Goal: Navigation & Orientation: Find specific page/section

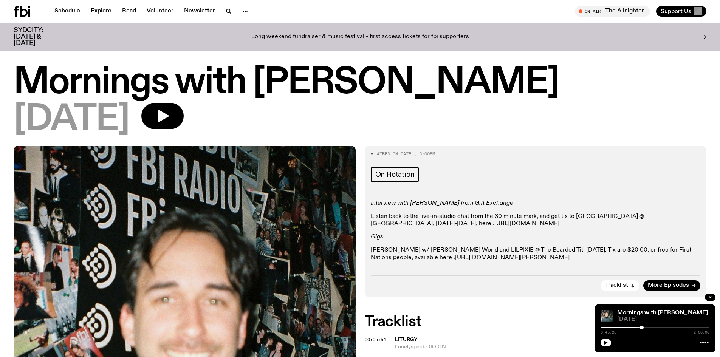
click at [607, 342] on icon "button" at bounding box center [606, 343] width 5 height 5
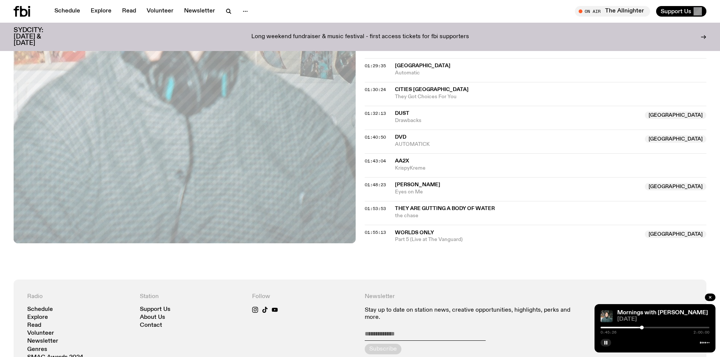
click at [646, 328] on div at bounding box center [655, 328] width 109 height 2
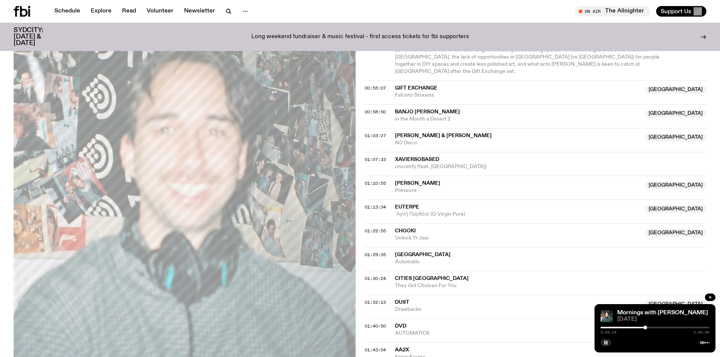
scroll to position [410, 0]
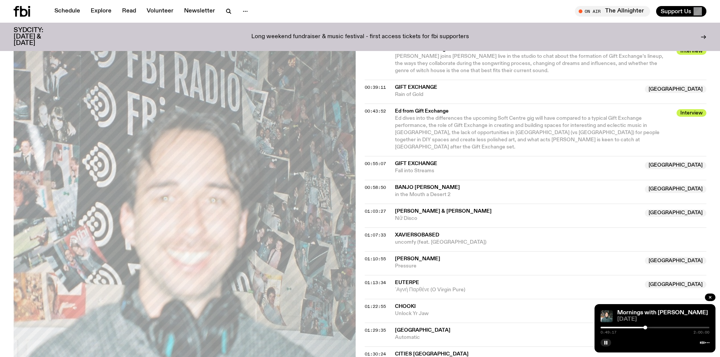
click at [650, 328] on div at bounding box center [655, 328] width 109 height 2
click at [652, 328] on div at bounding box center [650, 328] width 4 height 4
click at [657, 327] on div at bounding box center [655, 328] width 109 height 2
click at [658, 328] on div at bounding box center [658, 328] width 4 height 4
click at [81, 9] on link "Schedule" at bounding box center [67, 11] width 35 height 11
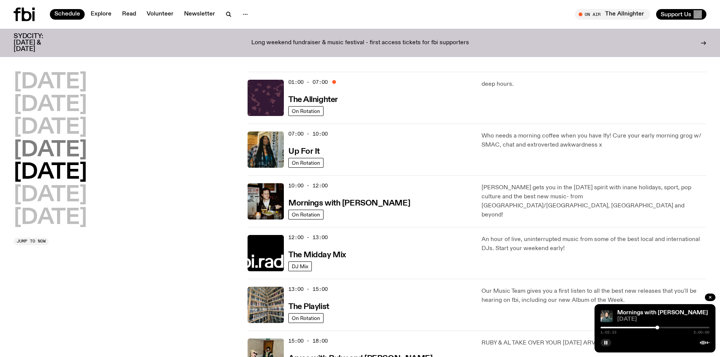
click at [68, 155] on h2 "[DATE]" at bounding box center [50, 150] width 73 height 21
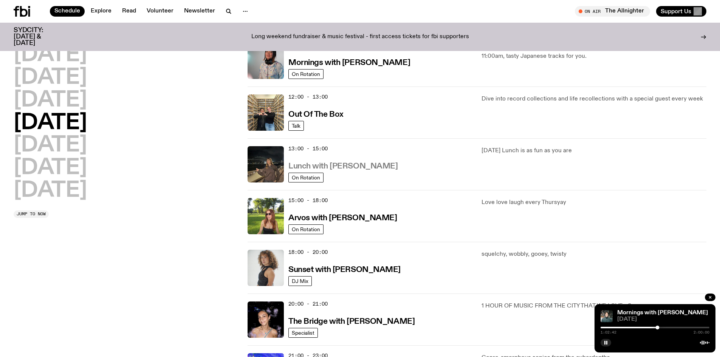
scroll to position [172, 0]
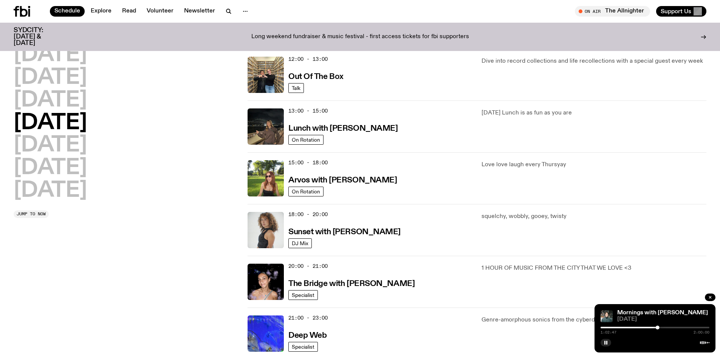
click at [660, 328] on div at bounding box center [655, 328] width 109 height 2
click at [663, 328] on div at bounding box center [655, 328] width 109 height 2
click at [668, 328] on div at bounding box center [655, 328] width 109 height 2
click at [671, 329] on div "1:13:46 2:00:00" at bounding box center [655, 330] width 109 height 9
click at [671, 328] on div at bounding box center [655, 328] width 109 height 2
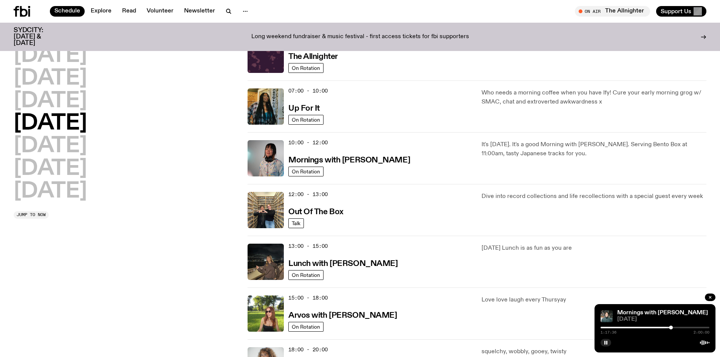
scroll to position [75, 0]
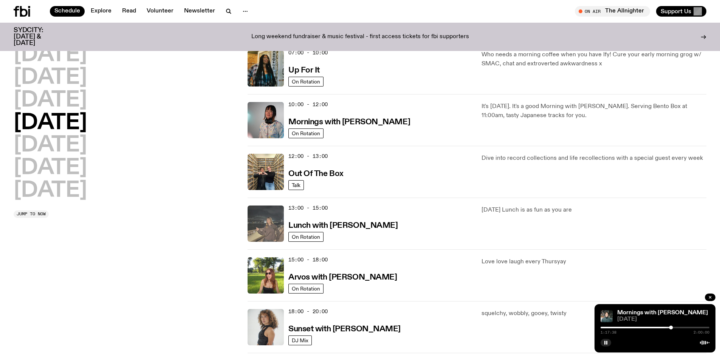
click at [275, 224] on img at bounding box center [266, 224] width 36 height 36
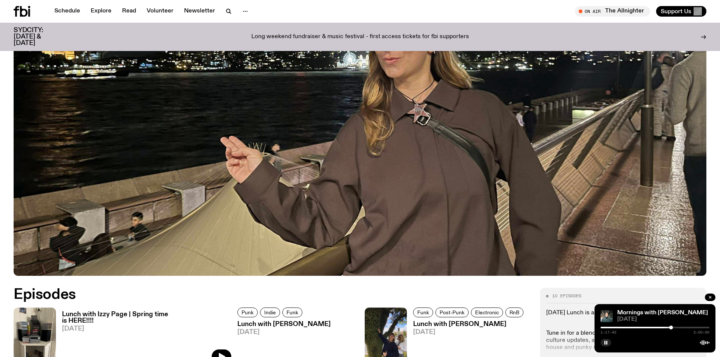
scroll to position [334, 0]
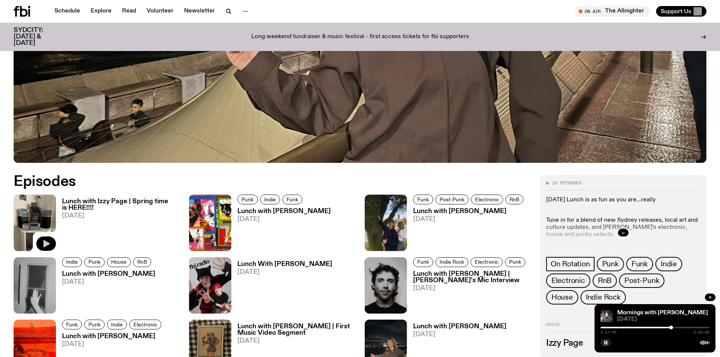
click at [48, 244] on icon "button" at bounding box center [46, 244] width 6 height 8
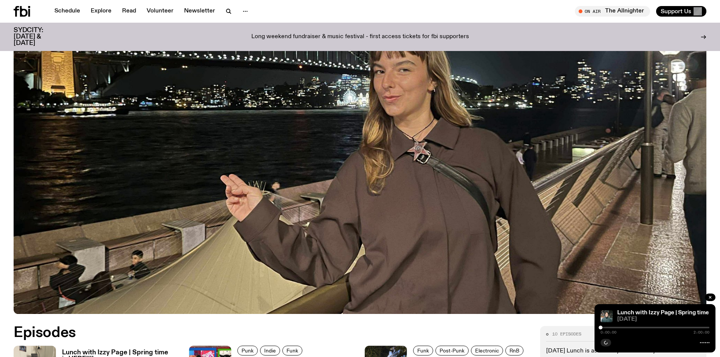
scroll to position [145, 0]
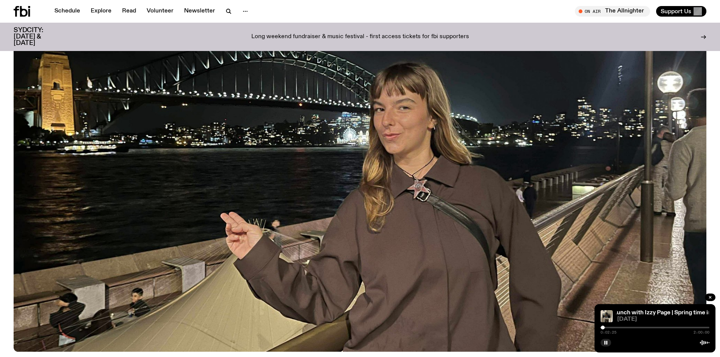
click at [605, 328] on div at bounding box center [551, 328] width 109 height 2
click at [604, 328] on div at bounding box center [604, 328] width 4 height 4
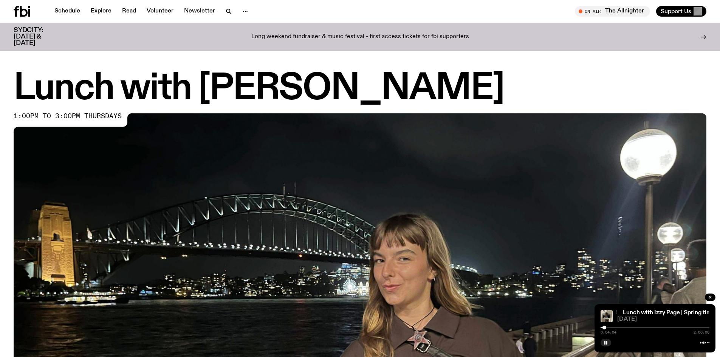
scroll to position [221, 0]
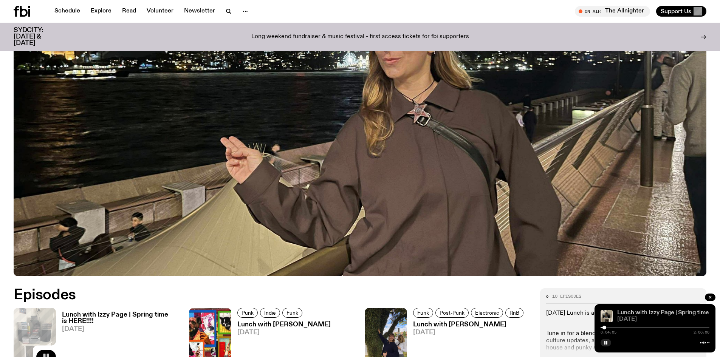
click at [652, 313] on link "Lunch with Izzy Page | Spring time is HERE!!!!" at bounding box center [678, 313] width 121 height 6
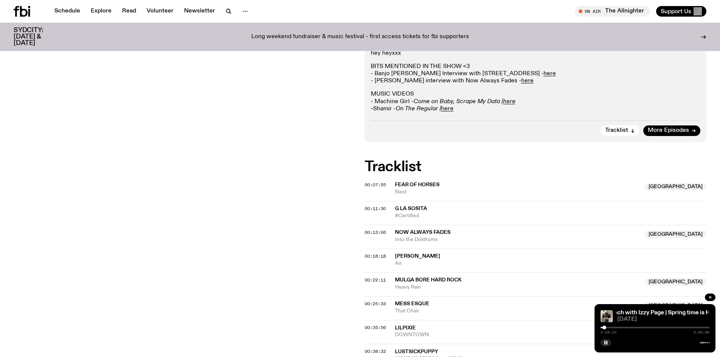
scroll to position [222, 0]
